Goal: Find specific page/section: Find specific page/section

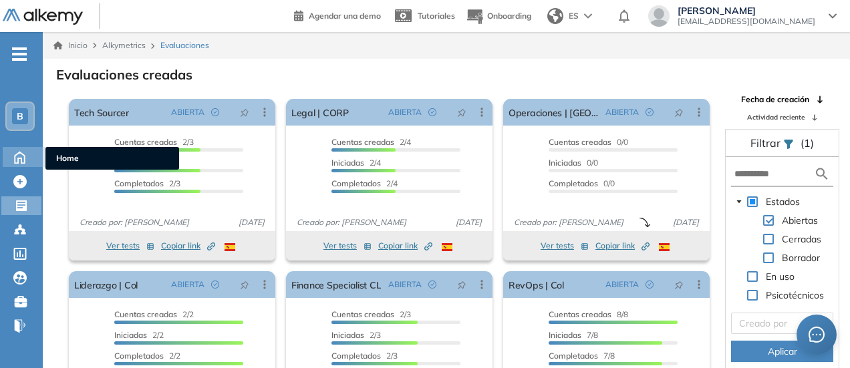
click at [19, 154] on icon at bounding box center [19, 156] width 23 height 16
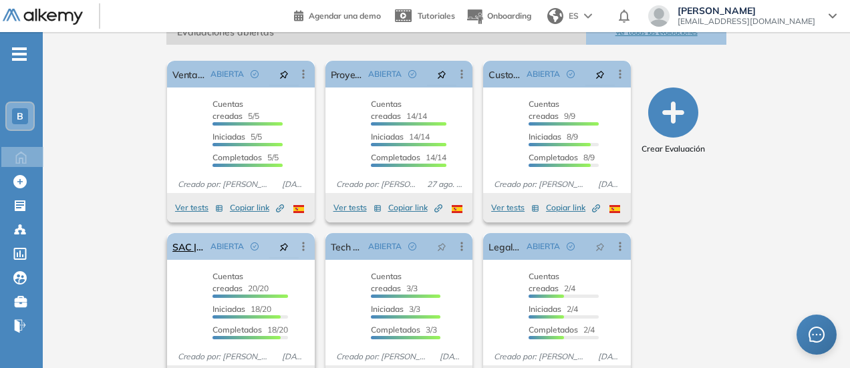
scroll to position [267, 0]
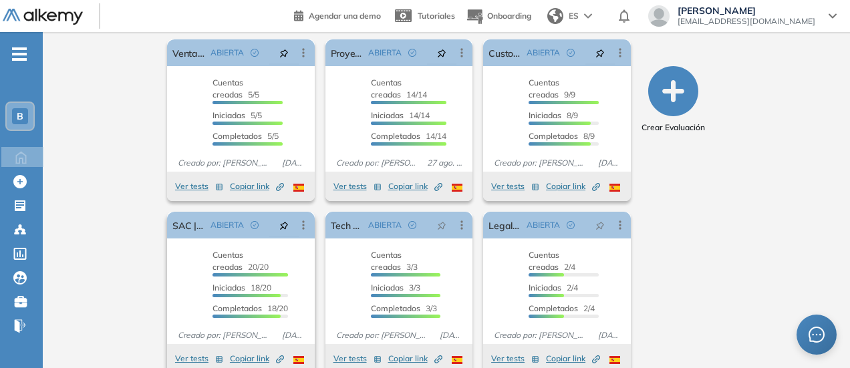
click at [230, 353] on span "Copiar link Created by potrace 1.16, written by [PERSON_NAME] [DATE]-[DATE]" at bounding box center [257, 359] width 54 height 12
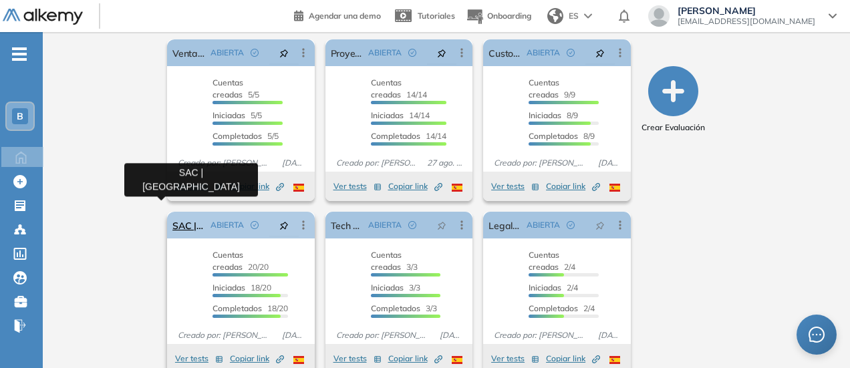
click at [172, 218] on link "SAC | [GEOGRAPHIC_DATA]" at bounding box center [188, 225] width 33 height 27
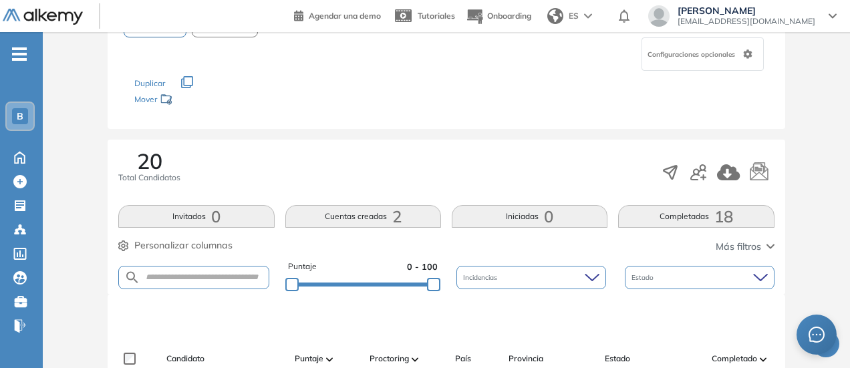
scroll to position [134, 0]
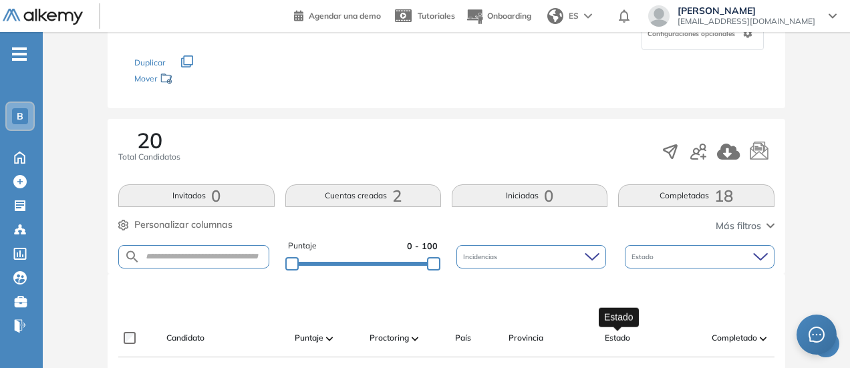
click at [613, 339] on span "Estado" at bounding box center [617, 338] width 25 height 12
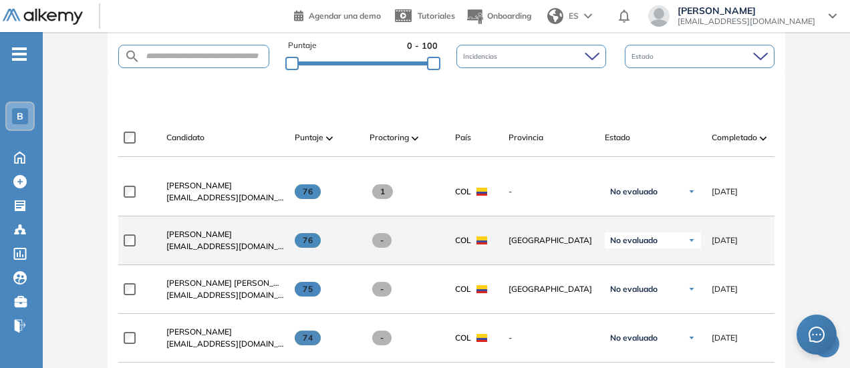
scroll to position [267, 0]
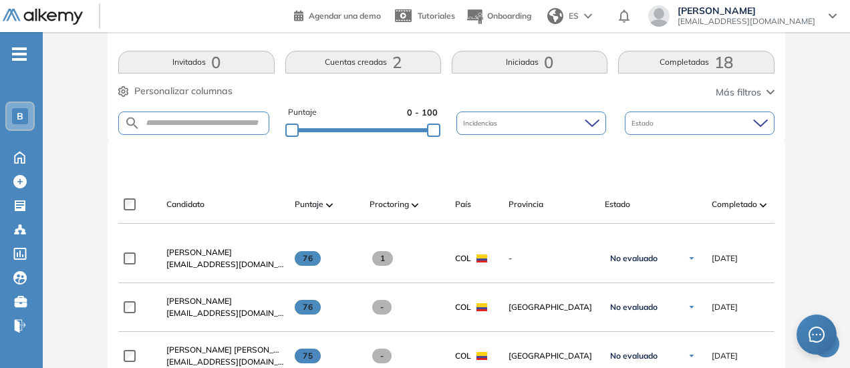
click at [762, 204] on img at bounding box center [763, 205] width 7 height 4
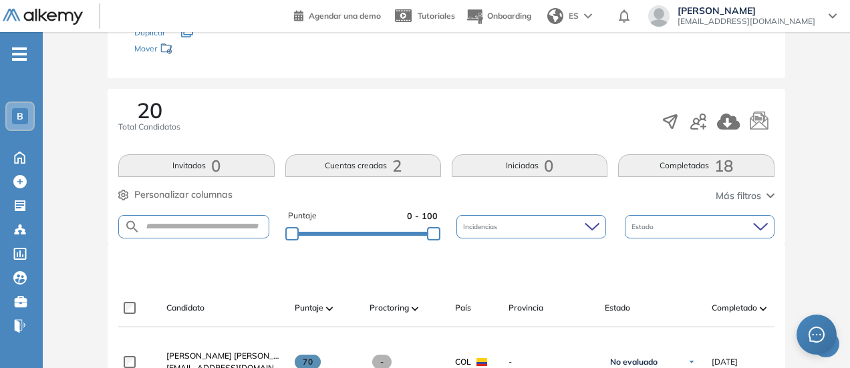
scroll to position [134, 0]
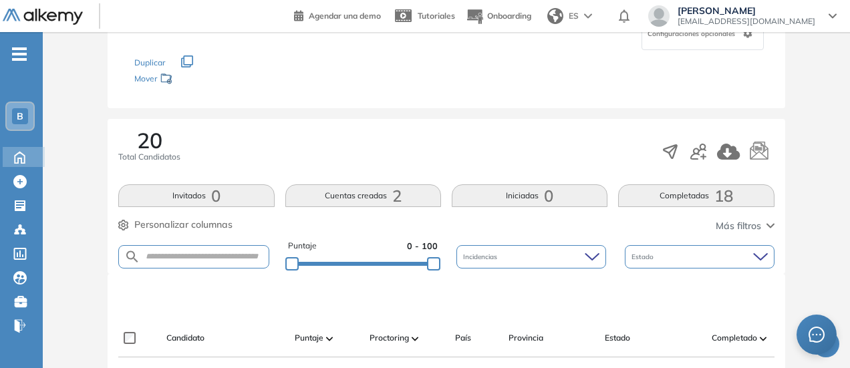
click at [31, 164] on icon at bounding box center [19, 156] width 23 height 16
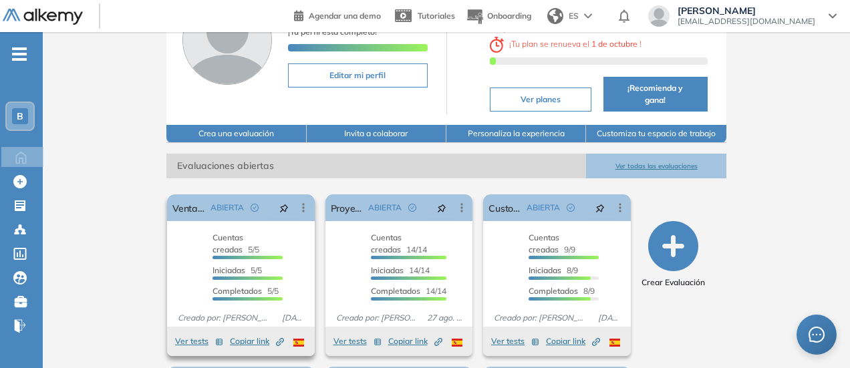
scroll to position [134, 0]
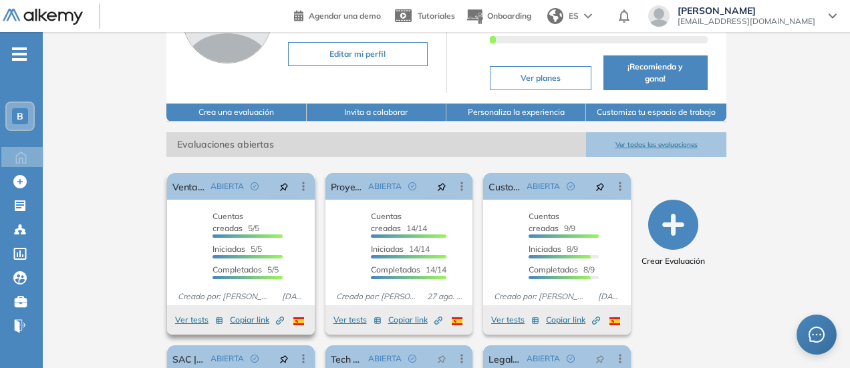
click at [230, 314] on span "Copiar link Created by potrace 1.16, written by [PERSON_NAME] [DATE]-[DATE]" at bounding box center [257, 320] width 54 height 12
click at [175, 312] on button "Ver tests" at bounding box center [199, 320] width 48 height 16
